Goal: Task Accomplishment & Management: Manage account settings

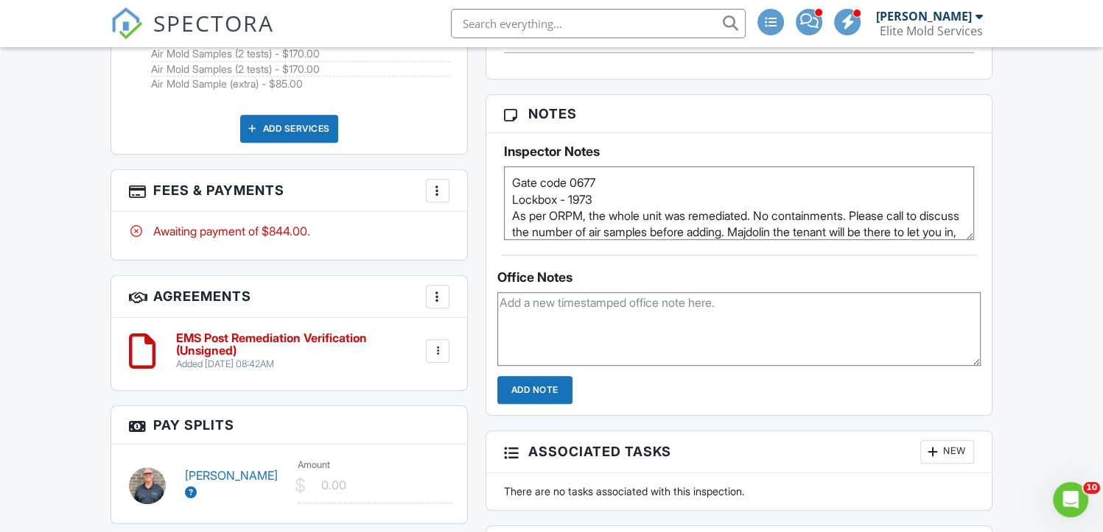
click at [436, 198] on div at bounding box center [437, 190] width 15 height 15
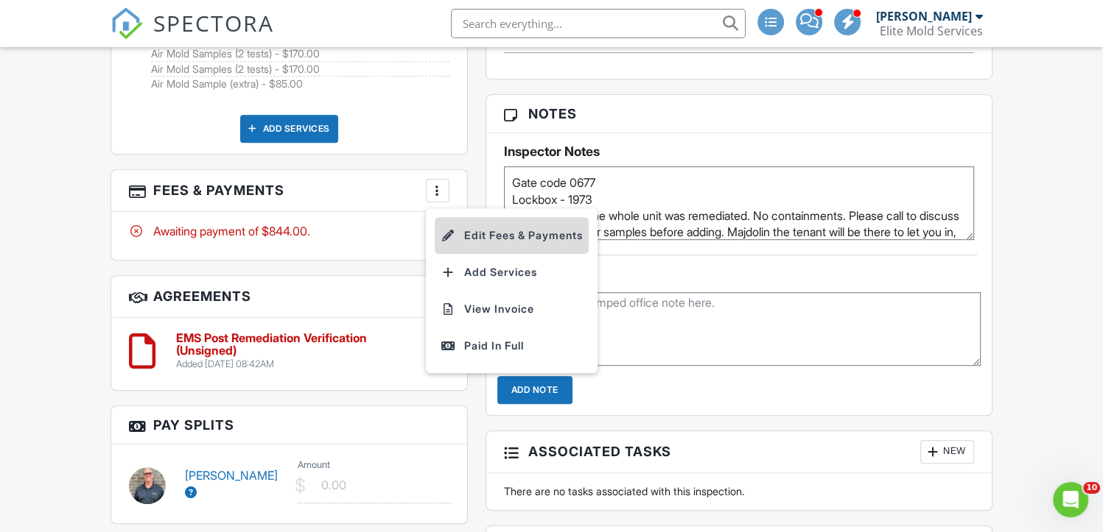
click at [479, 250] on li "Edit Fees & Payments" at bounding box center [512, 235] width 154 height 37
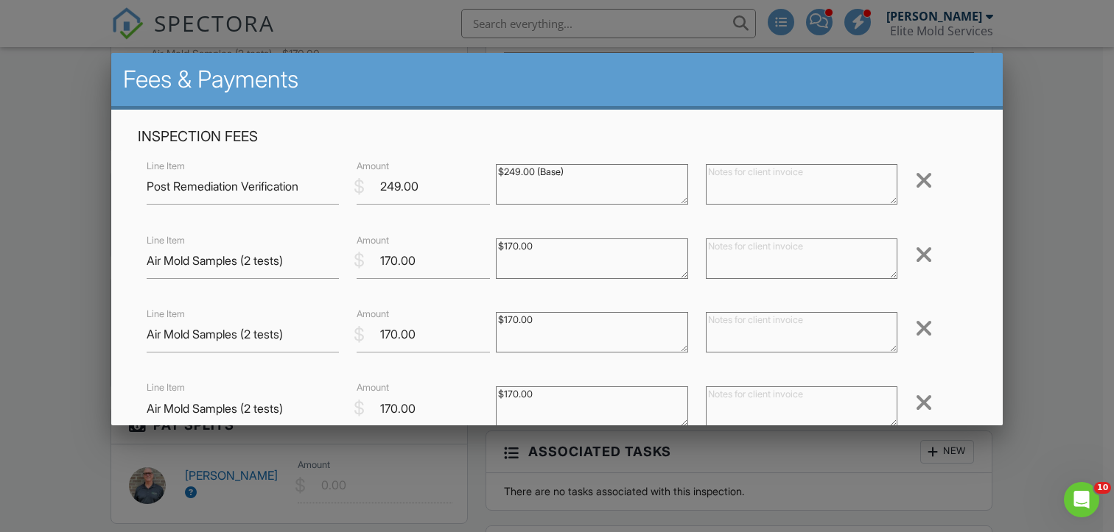
click at [915, 256] on div at bounding box center [924, 255] width 18 height 24
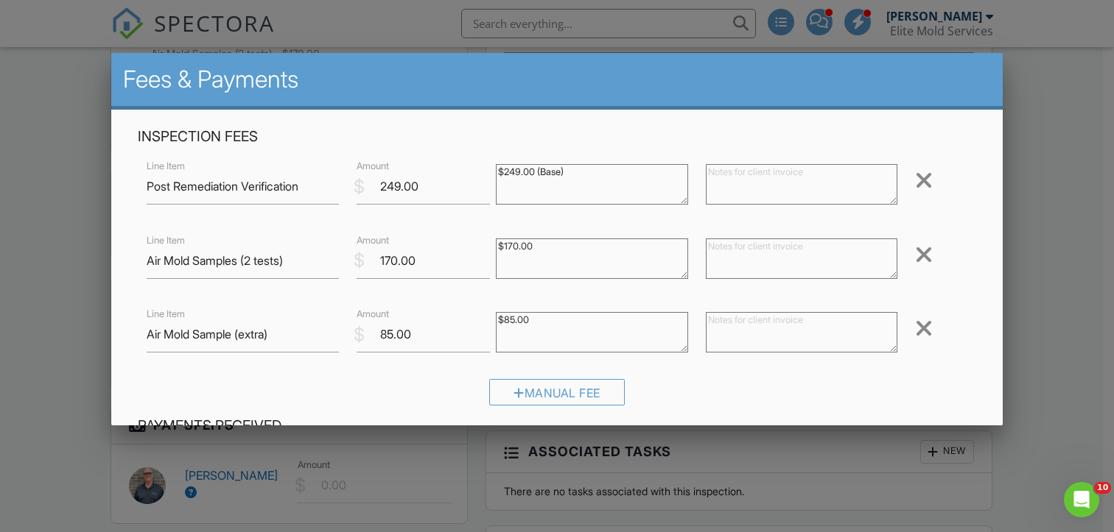
click at [915, 256] on div at bounding box center [924, 255] width 18 height 24
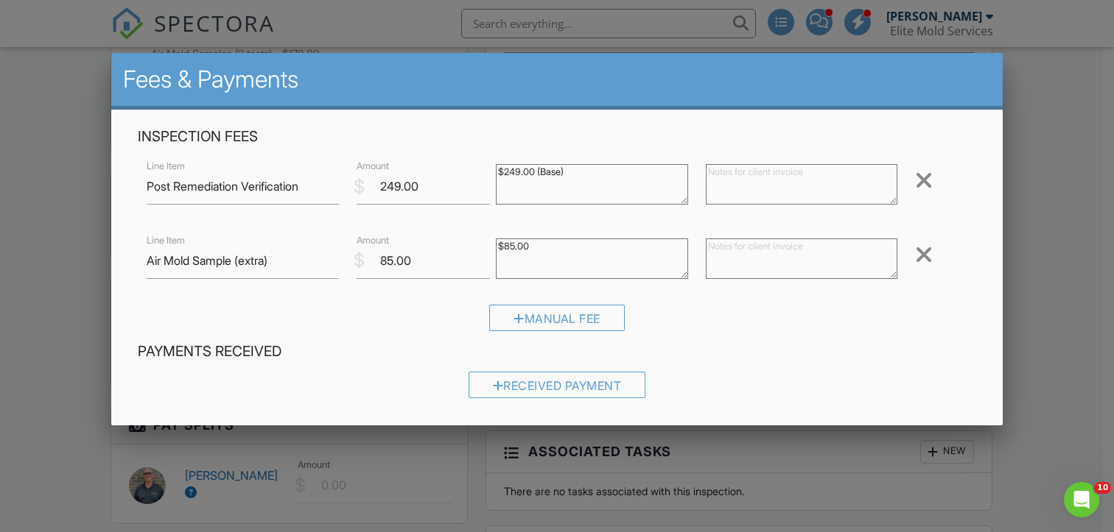
click at [915, 256] on div at bounding box center [924, 255] width 18 height 24
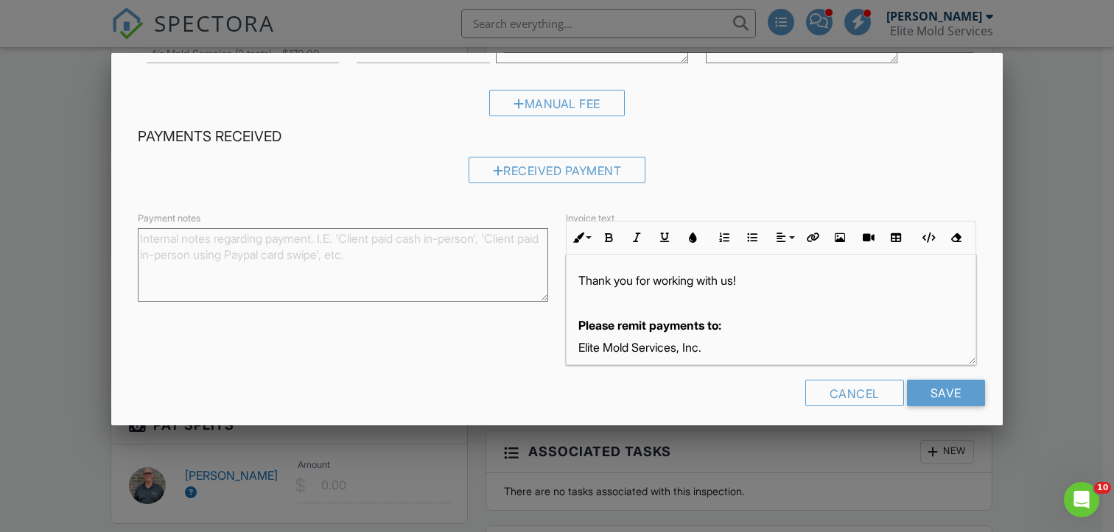
scroll to position [150, 0]
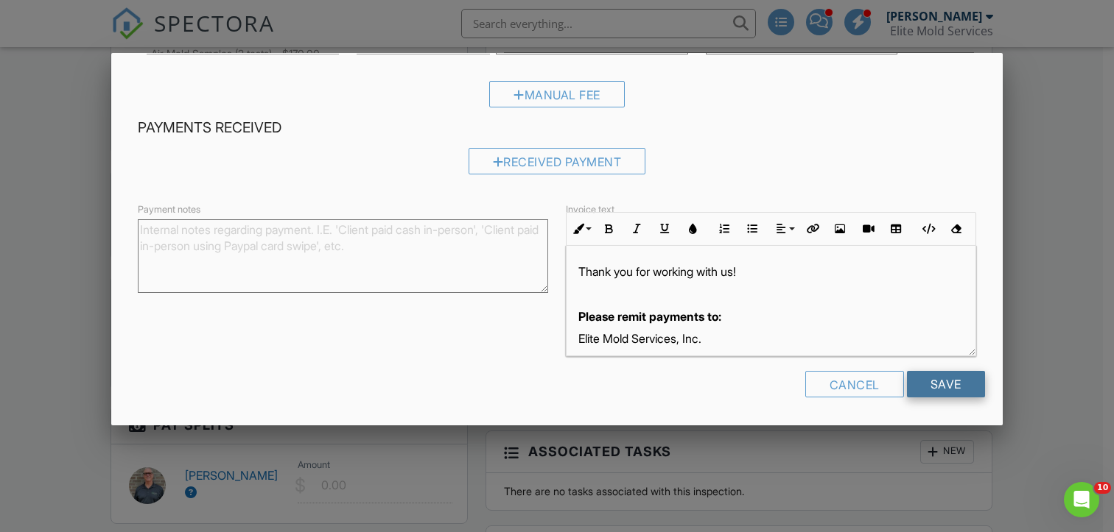
click at [934, 379] on input "Save" at bounding box center [946, 384] width 78 height 27
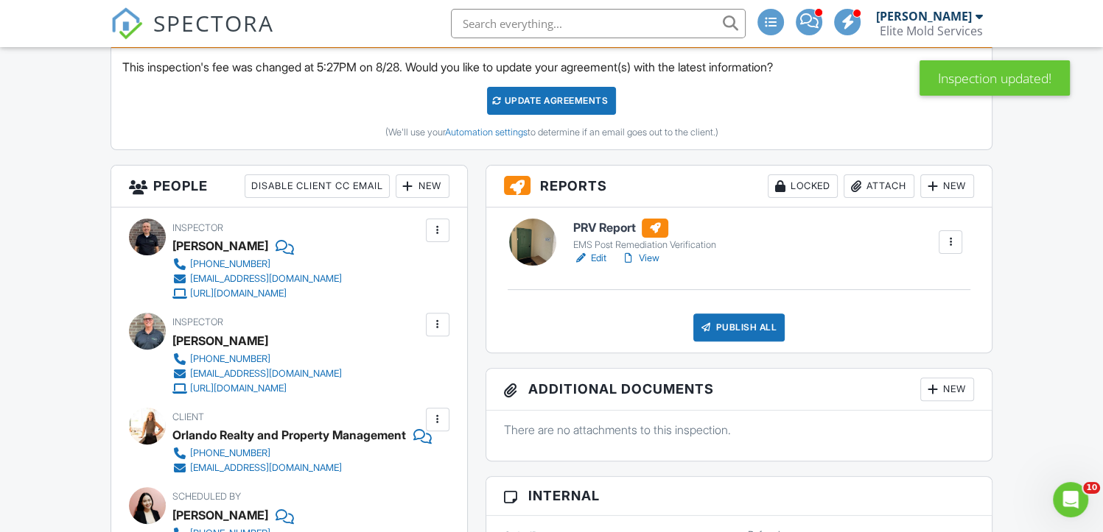
scroll to position [475, 0]
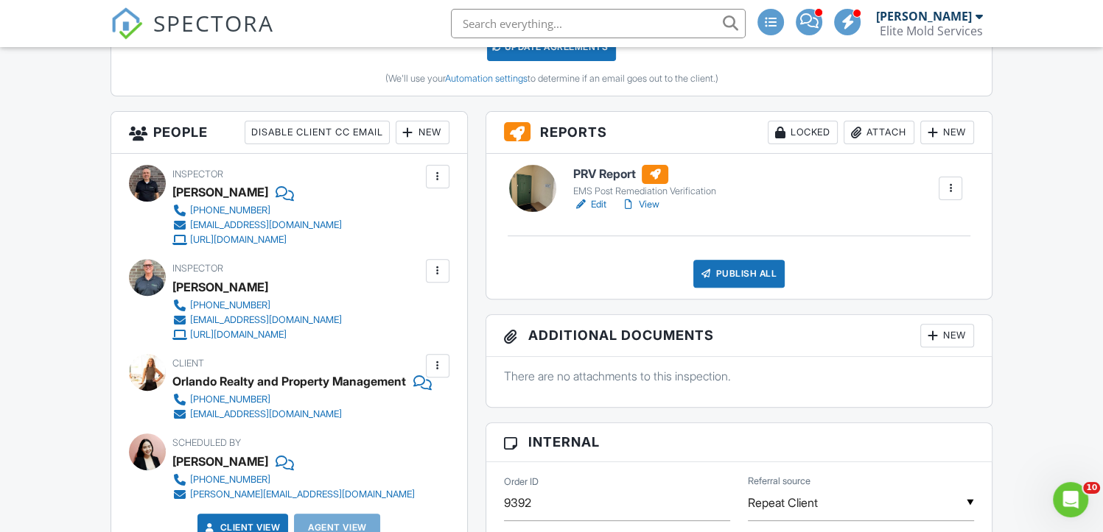
click at [598, 203] on link "Edit" at bounding box center [589, 204] width 33 height 15
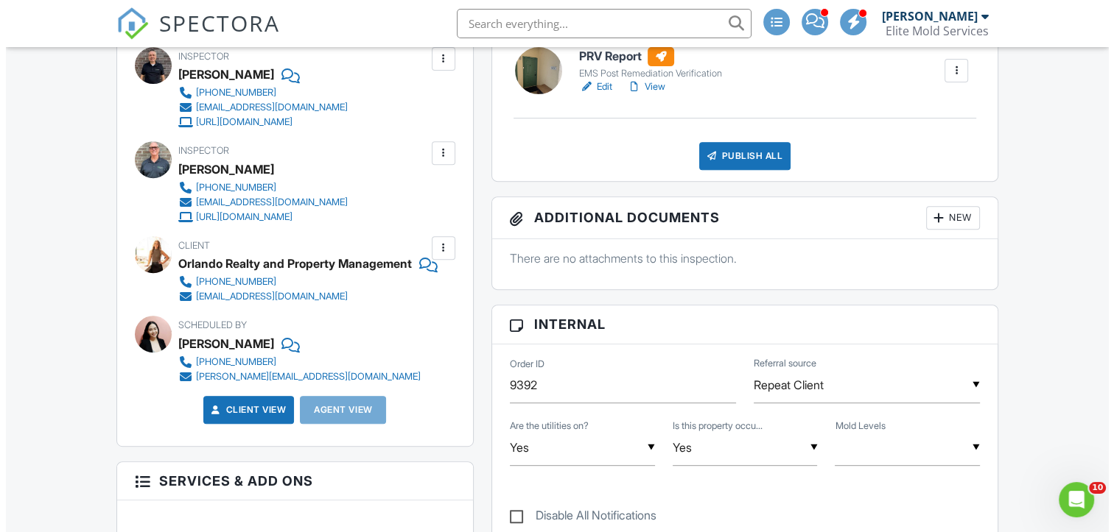
scroll to position [586, 0]
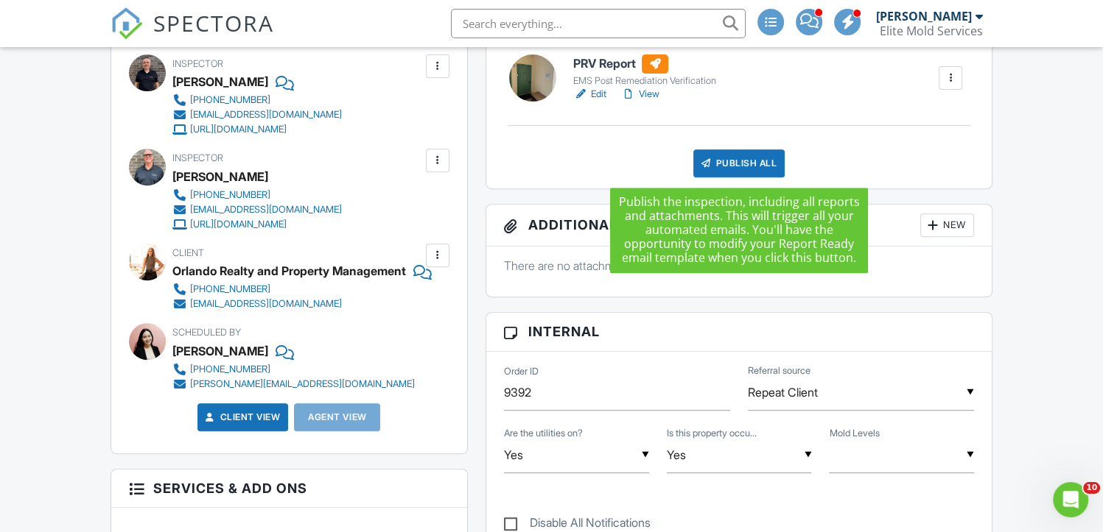
click at [727, 162] on div "Publish All" at bounding box center [739, 164] width 92 height 28
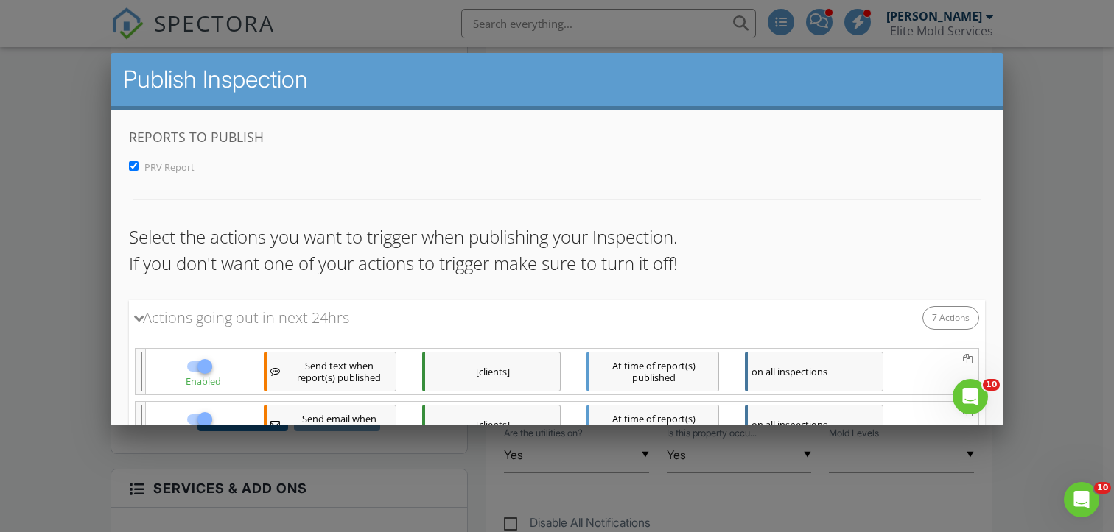
scroll to position [0, 0]
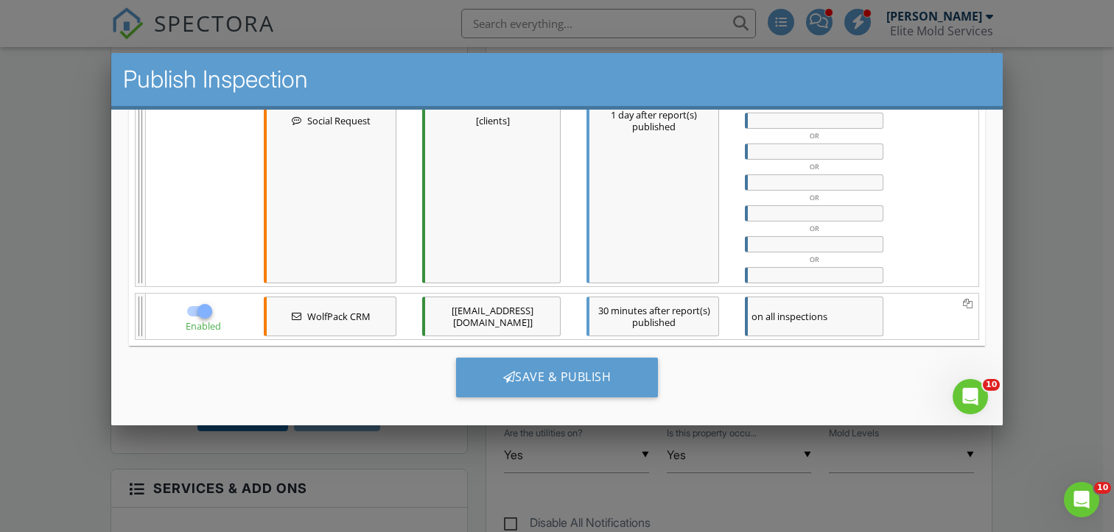
drag, startPoint x: 985, startPoint y: 169, endPoint x: 1112, endPoint y: 474, distance: 330.2
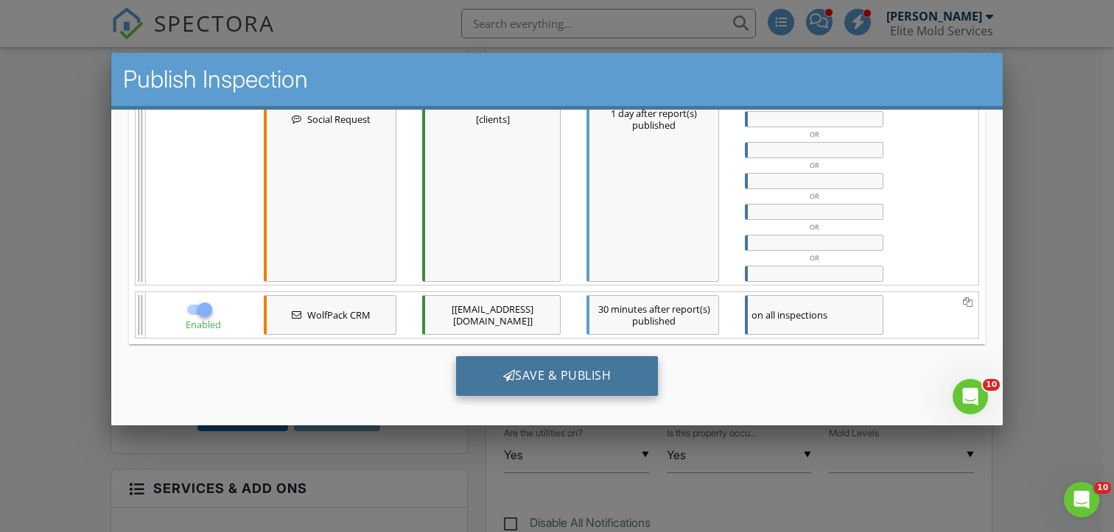
click at [606, 370] on div "Save & Publish" at bounding box center [557, 376] width 203 height 40
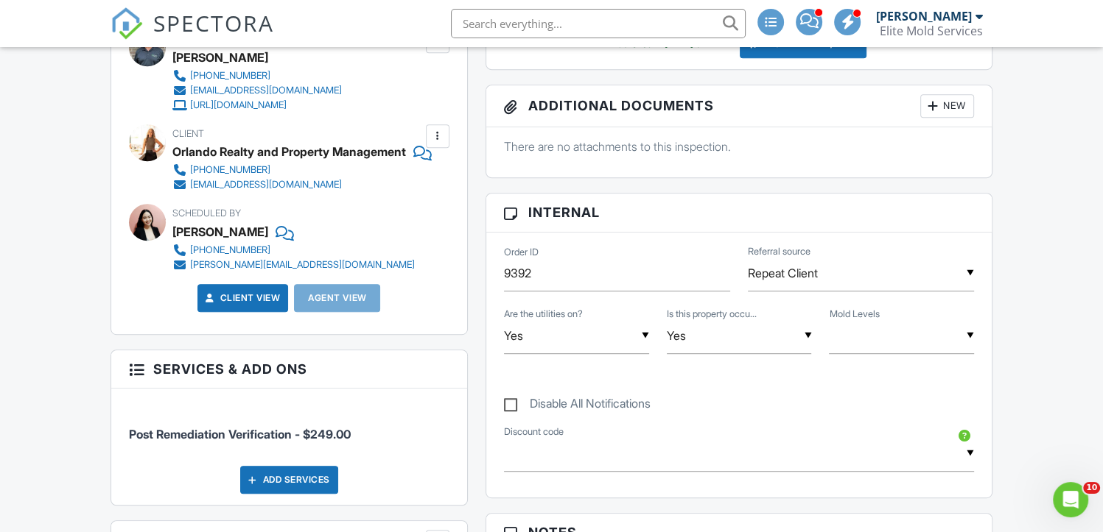
scroll to position [671, 0]
